Goal: Information Seeking & Learning: Compare options

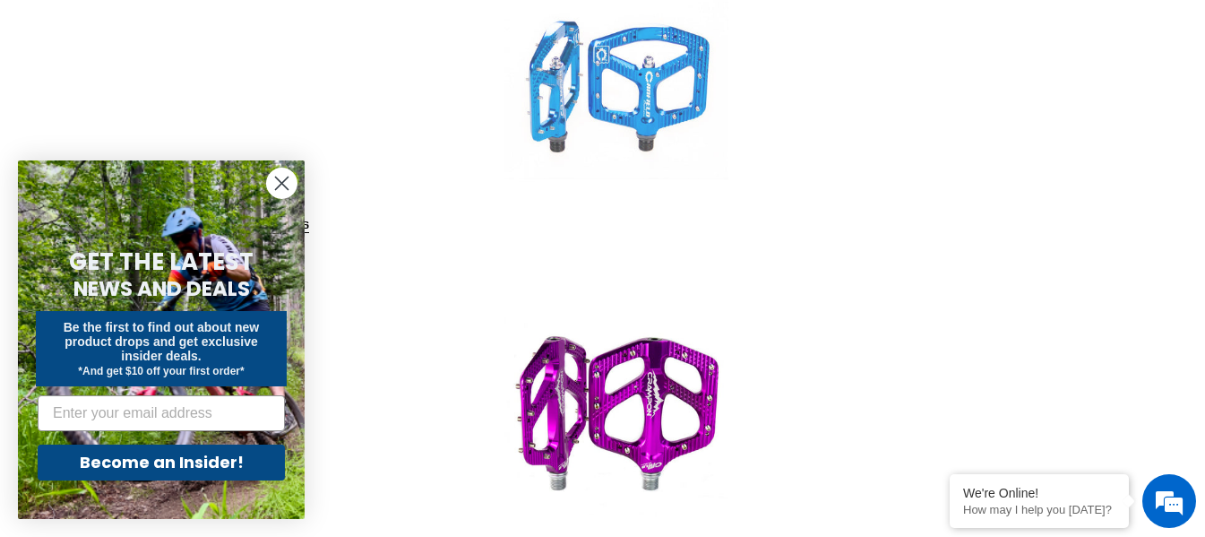
scroll to position [627, 0]
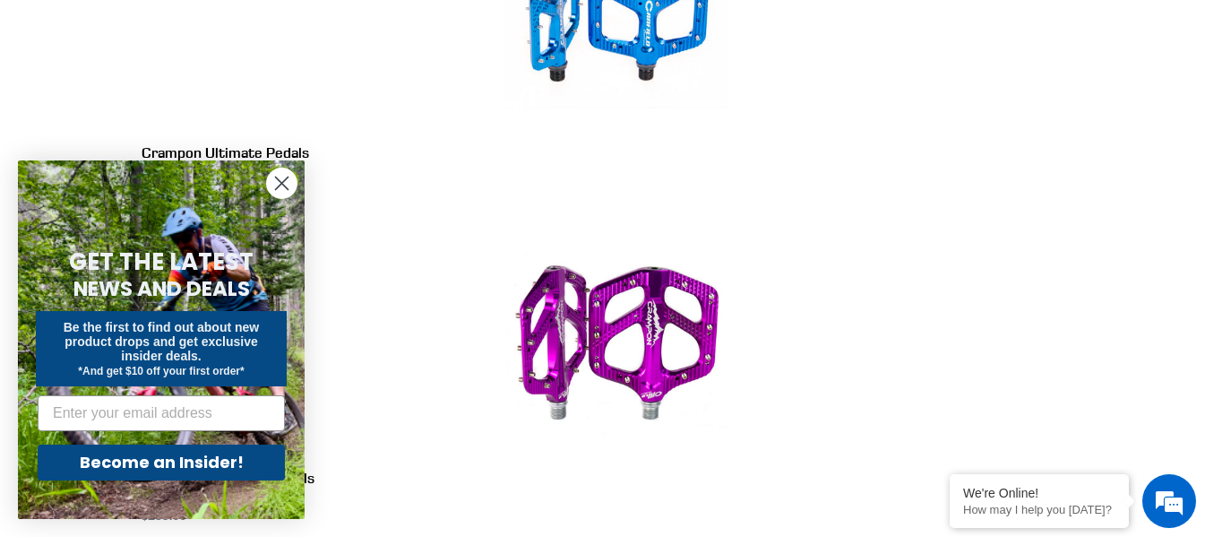
click at [280, 185] on icon "Close dialog" at bounding box center [282, 183] width 13 height 13
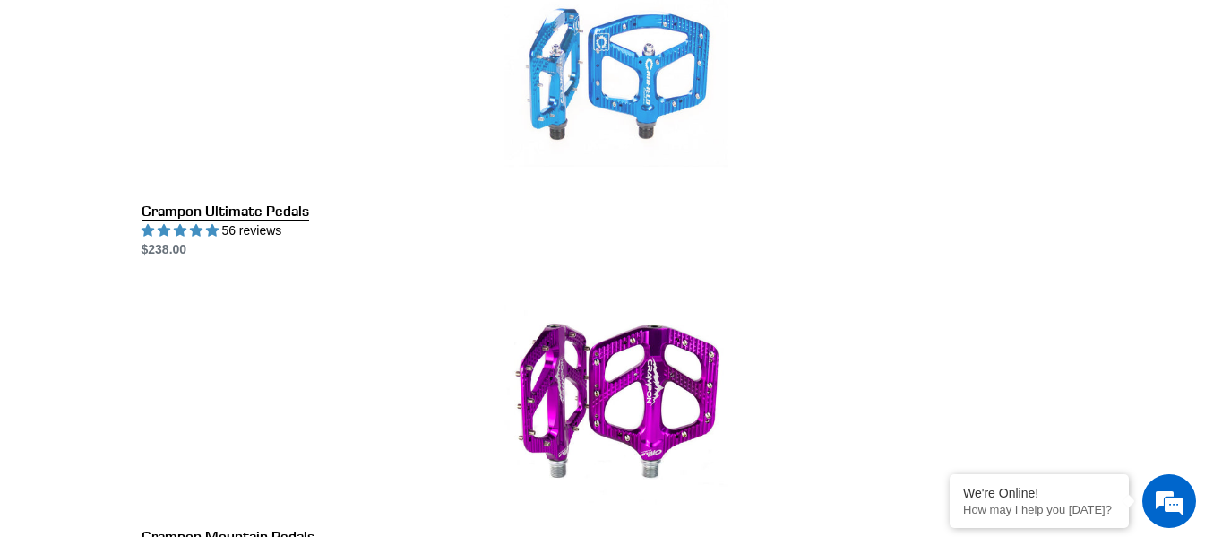
scroll to position [538, 0]
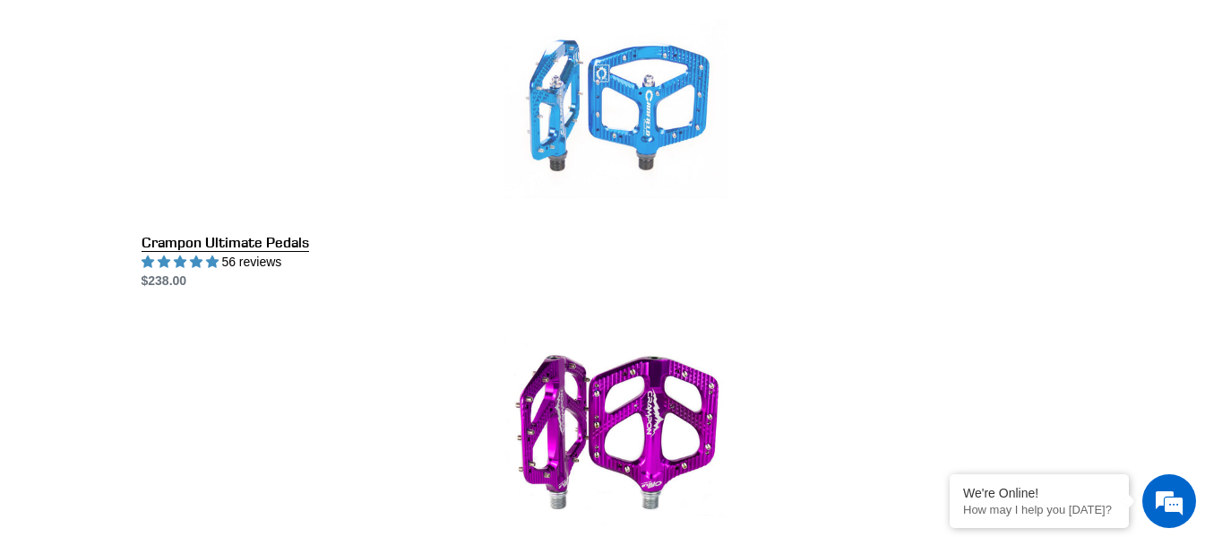
click at [615, 109] on link "Crampon Ultimate Pedals" at bounding box center [617, 143] width 950 height 294
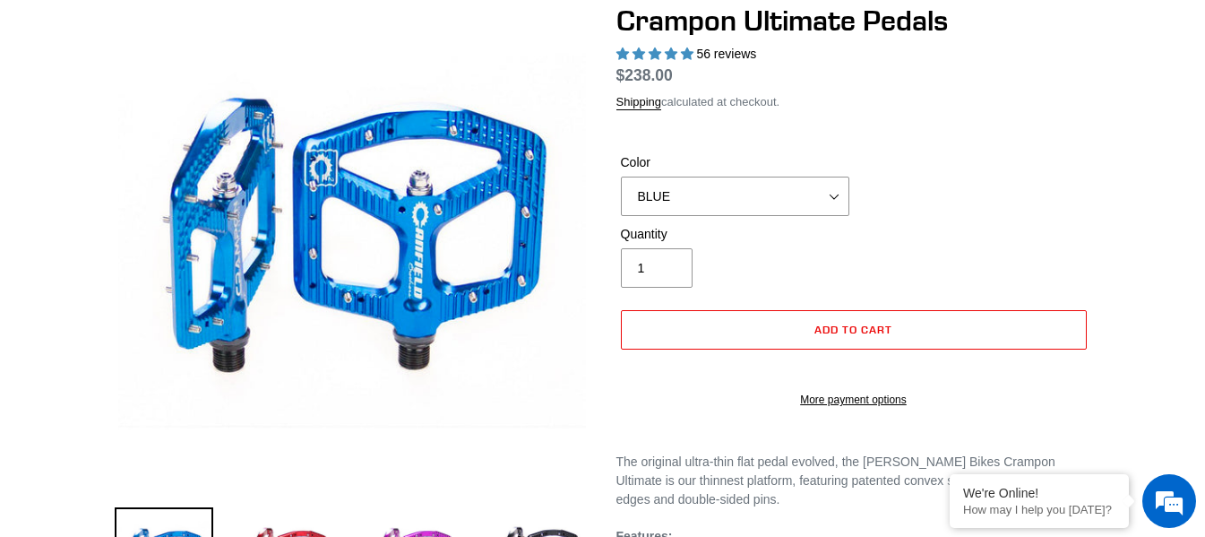
select select "highest-rating"
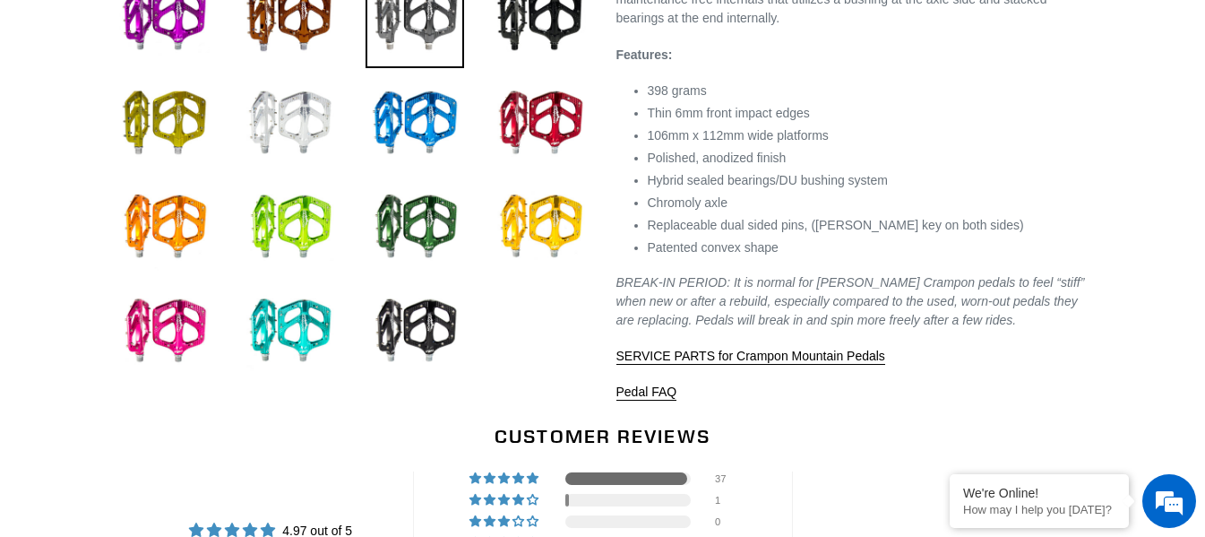
select select "highest-rating"
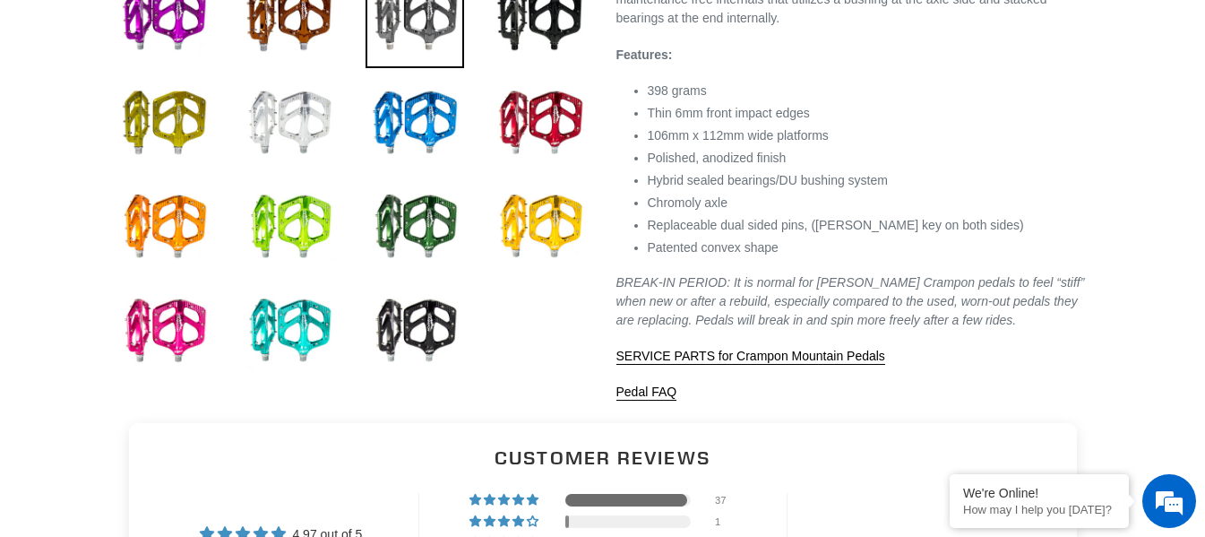
scroll to position [90, 0]
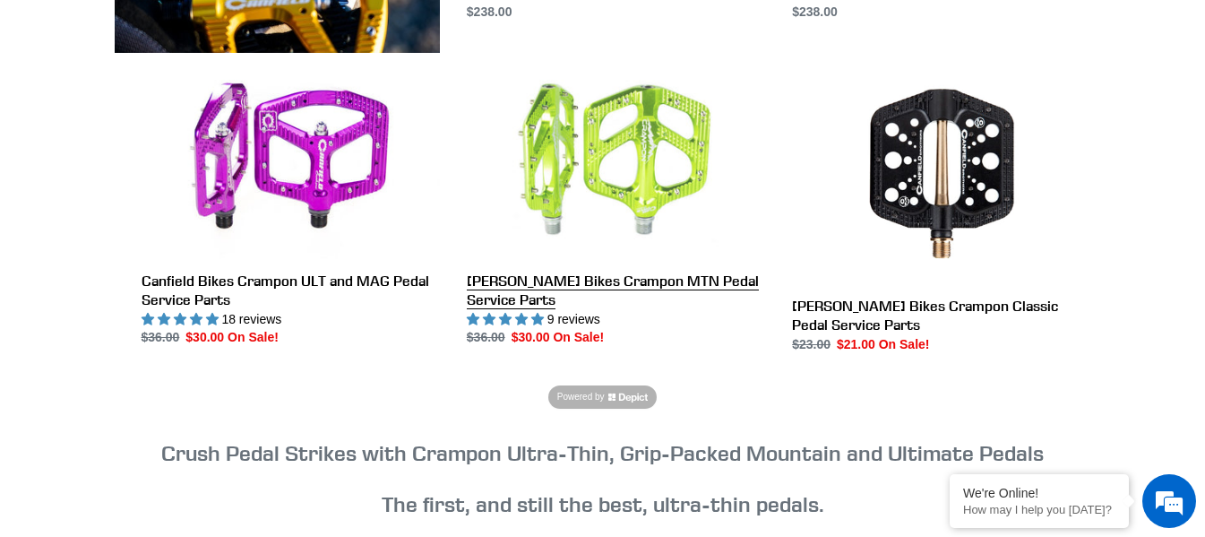
scroll to position [986, 0]
